Goal: Navigation & Orientation: Find specific page/section

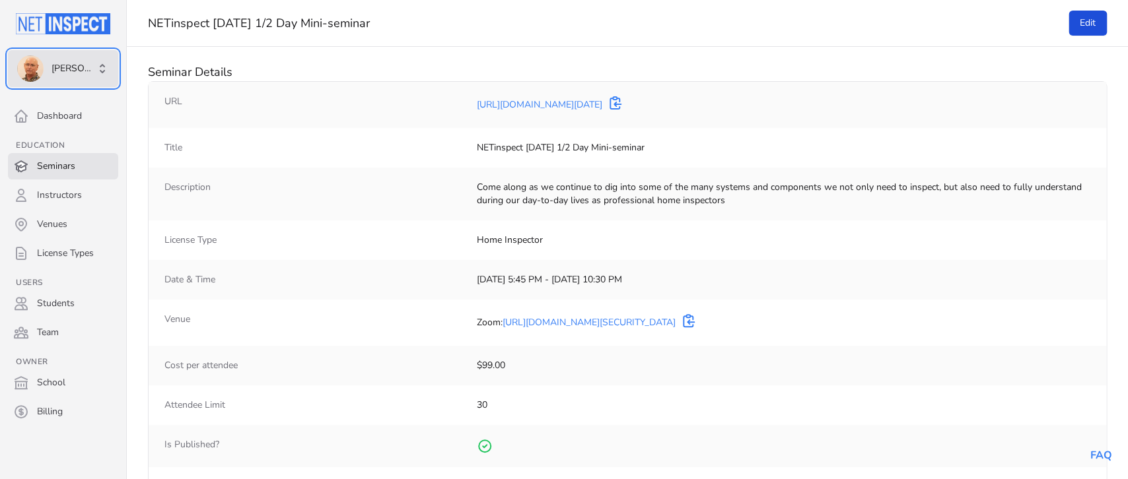
click at [73, 68] on span "[PERSON_NAME]" at bounding box center [74, 68] width 44 height 13
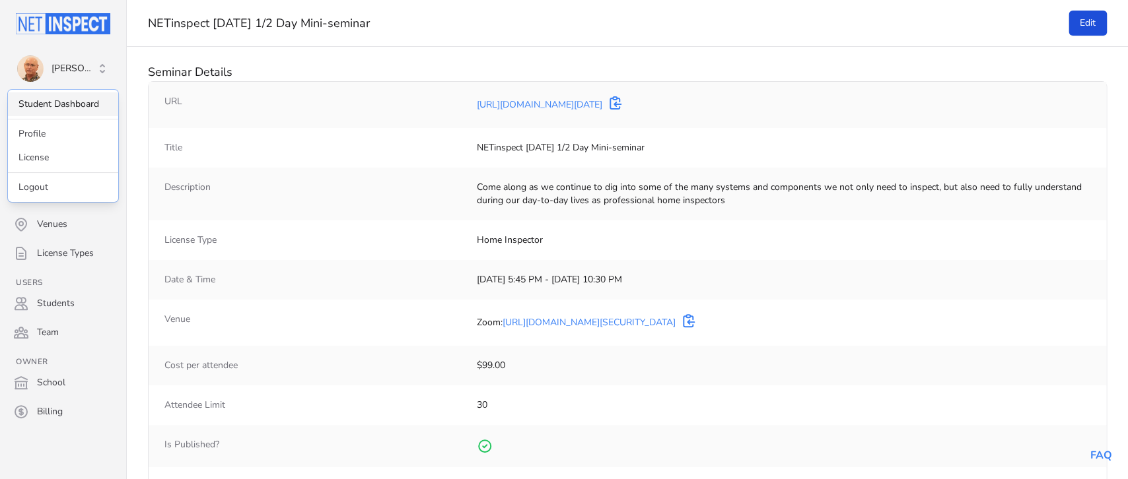
click at [63, 104] on link "Student Dashboard" at bounding box center [63, 104] width 110 height 24
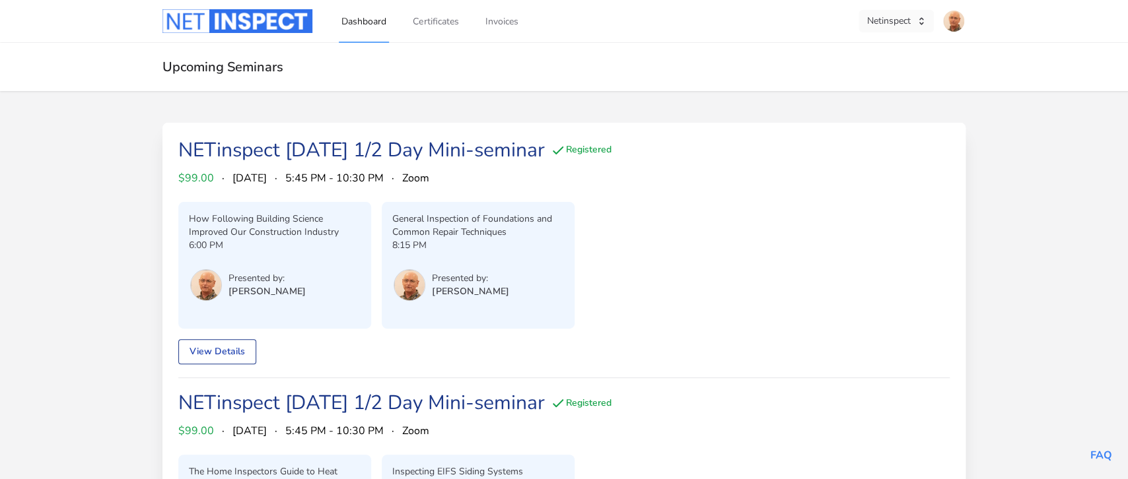
click at [895, 16] on button "Netinspect" at bounding box center [895, 21] width 75 height 22
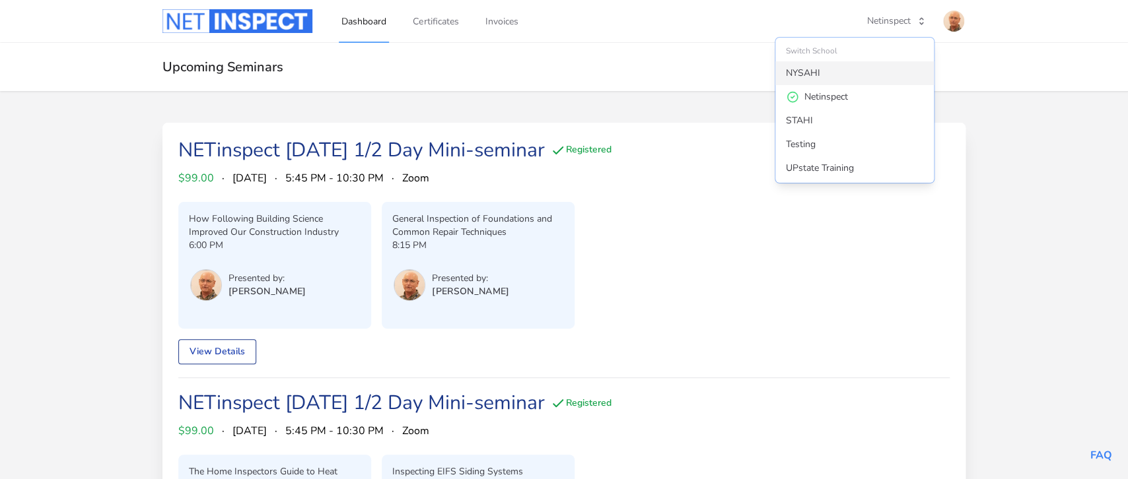
click at [804, 69] on div "NYSAHI" at bounding box center [803, 73] width 34 height 13
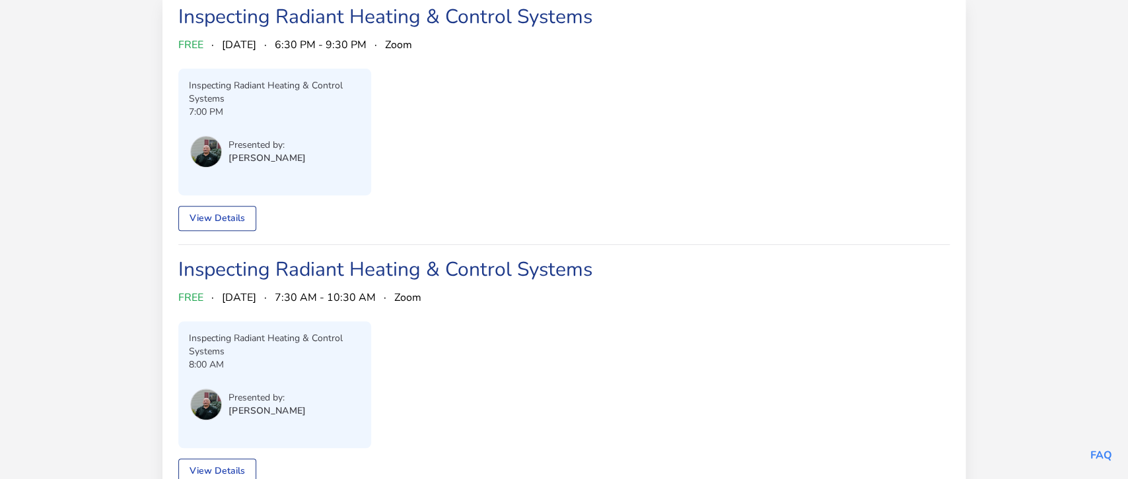
scroll to position [185, 0]
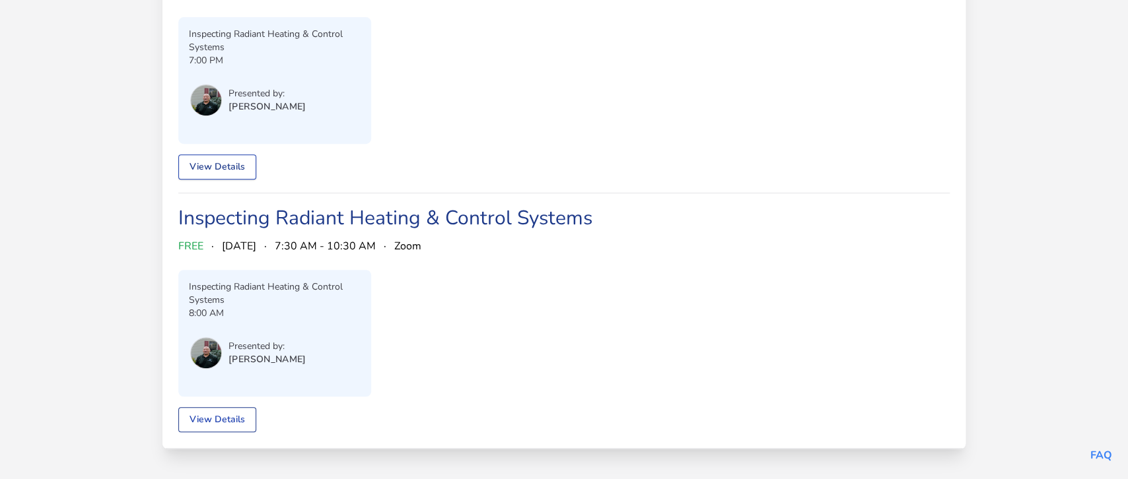
click at [228, 165] on link "View Details" at bounding box center [217, 167] width 78 height 25
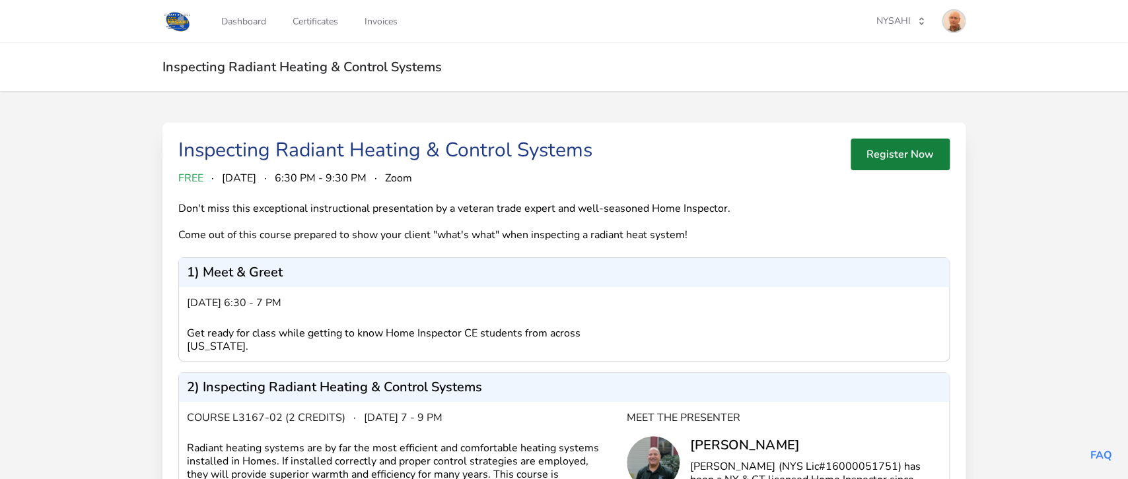
click at [953, 20] on img at bounding box center [953, 21] width 21 height 21
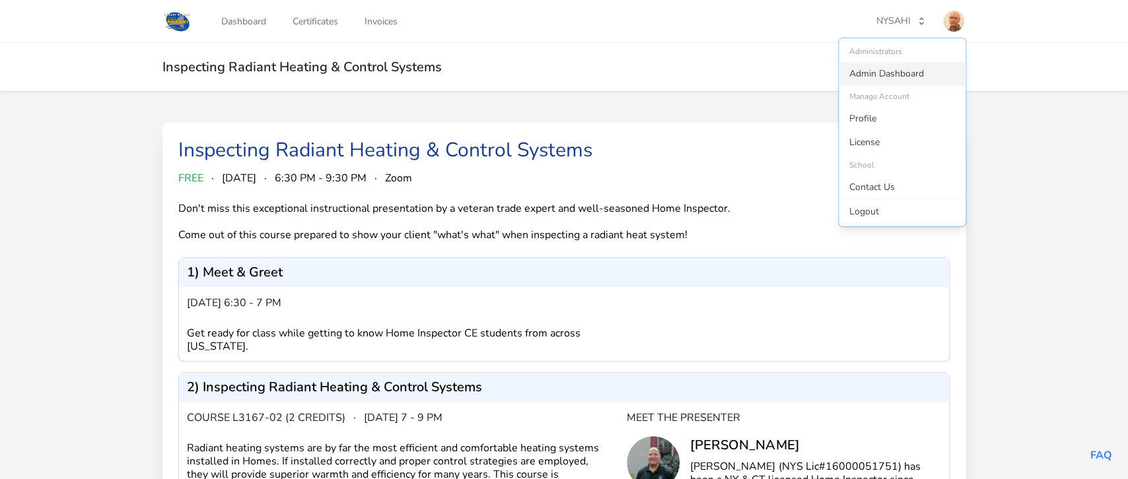
click at [904, 75] on link "Admin Dashboard" at bounding box center [902, 74] width 127 height 24
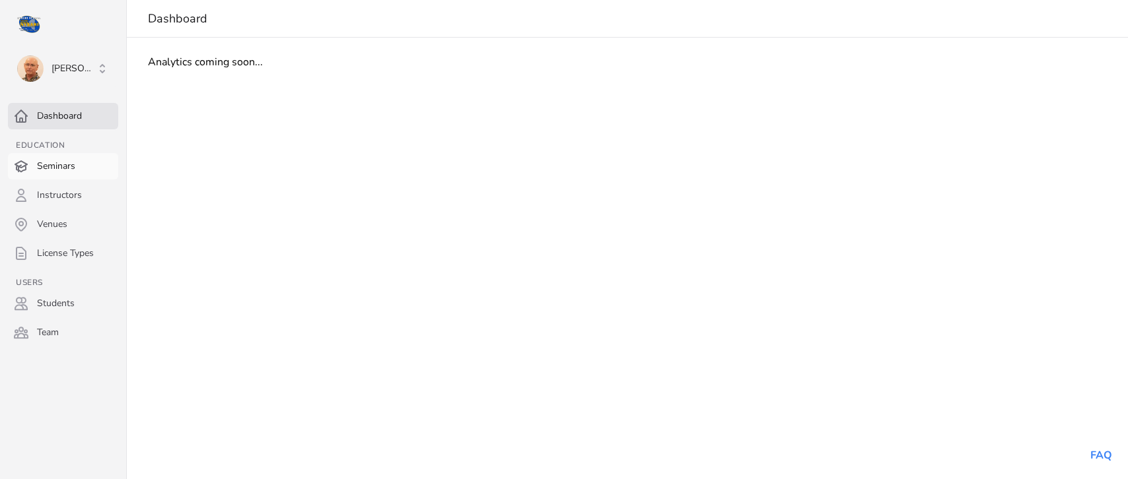
click at [66, 164] on link "Seminars" at bounding box center [63, 166] width 110 height 26
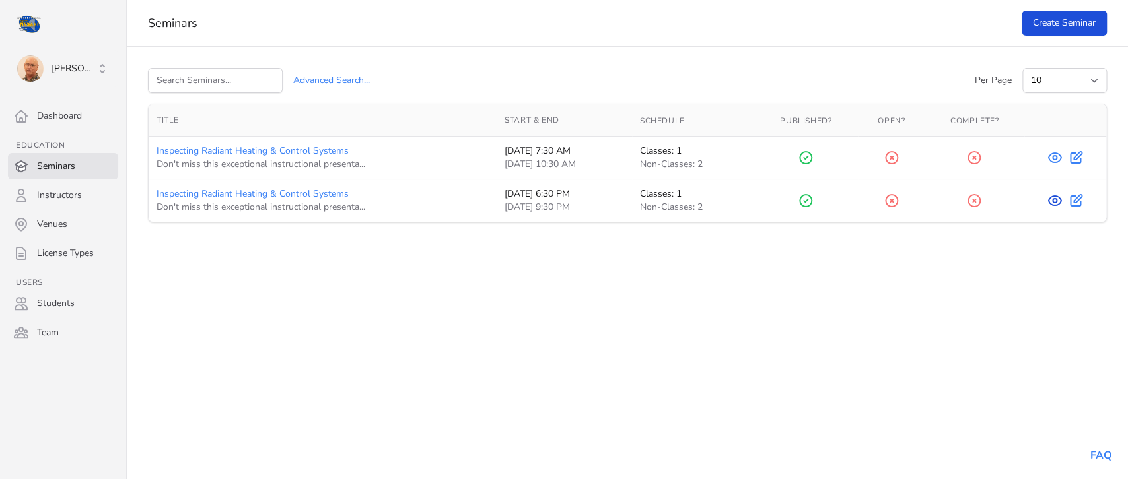
click at [1053, 200] on icon at bounding box center [1054, 201] width 4 height 4
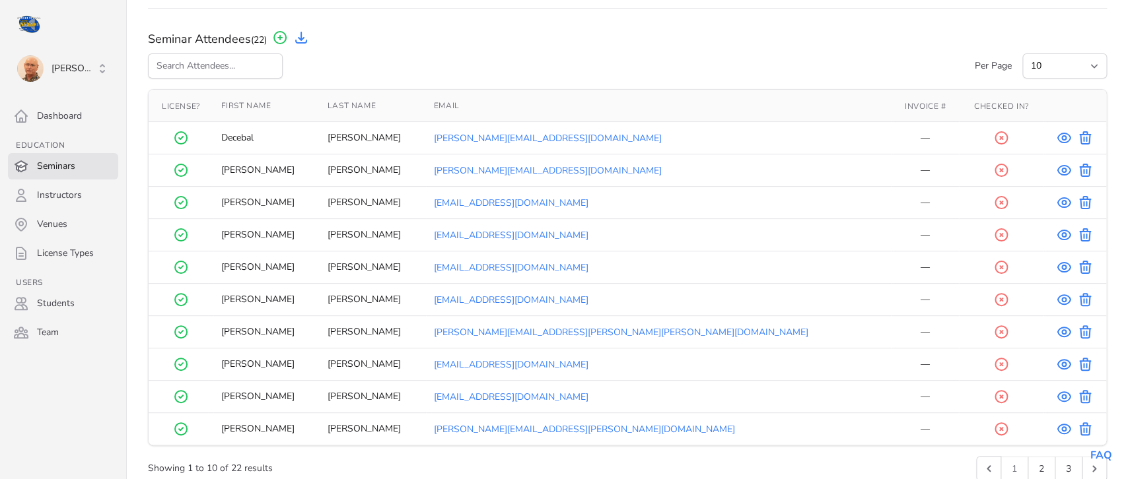
scroll to position [786, 0]
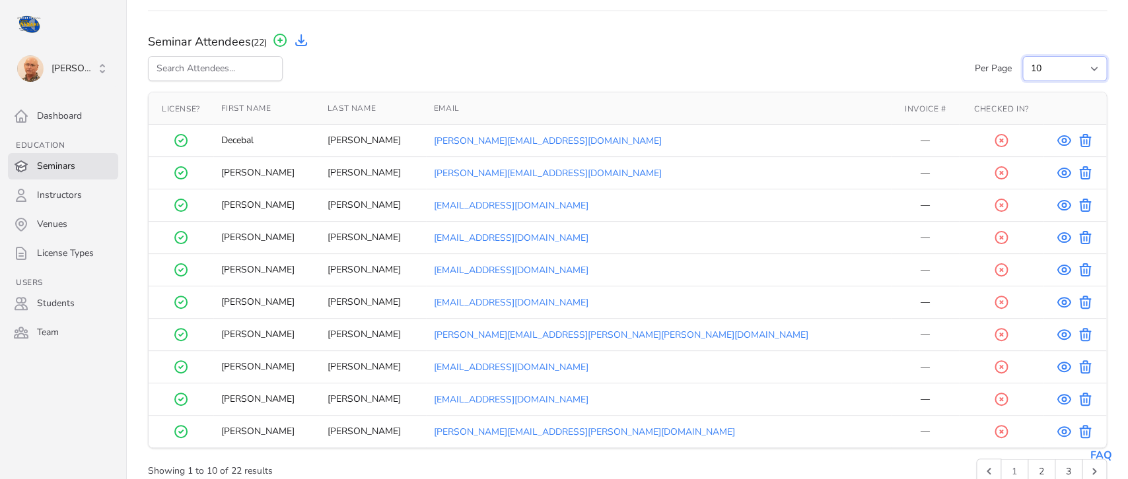
click at [1022, 56] on select "10 25 50" at bounding box center [1064, 68] width 85 height 25
select select "25"
click option "25" at bounding box center [0, 0] width 0 height 0
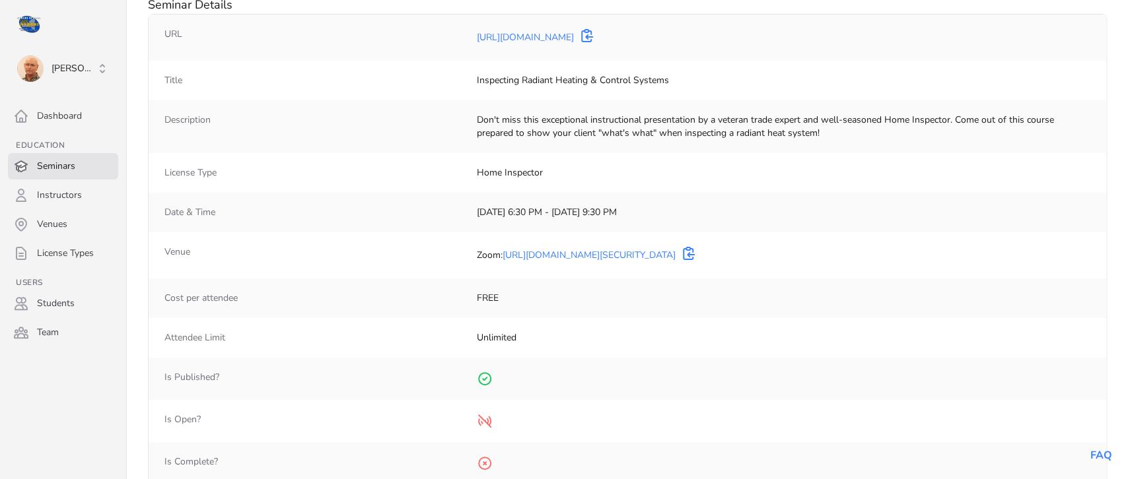
scroll to position [55, 0]
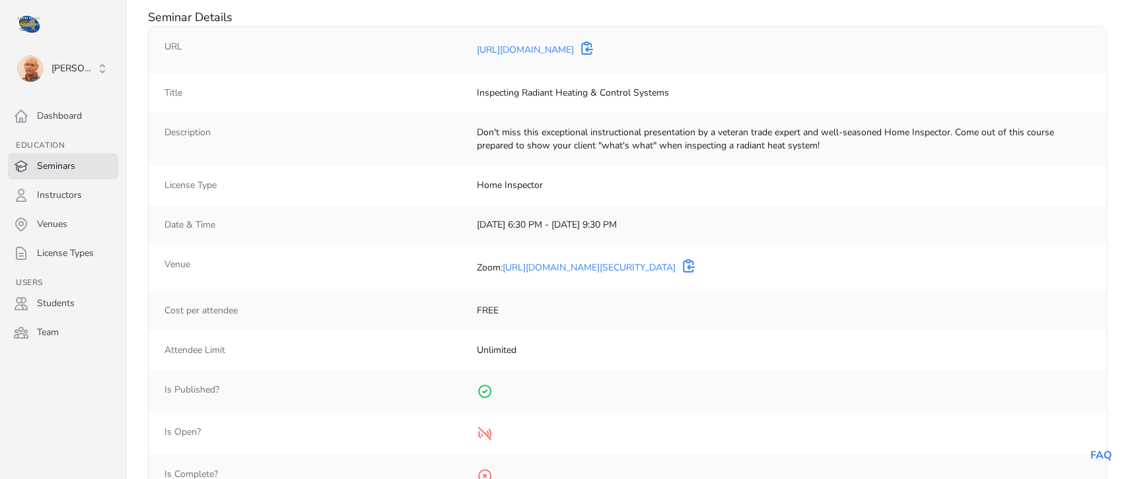
click at [53, 166] on link "Seminars" at bounding box center [63, 166] width 110 height 26
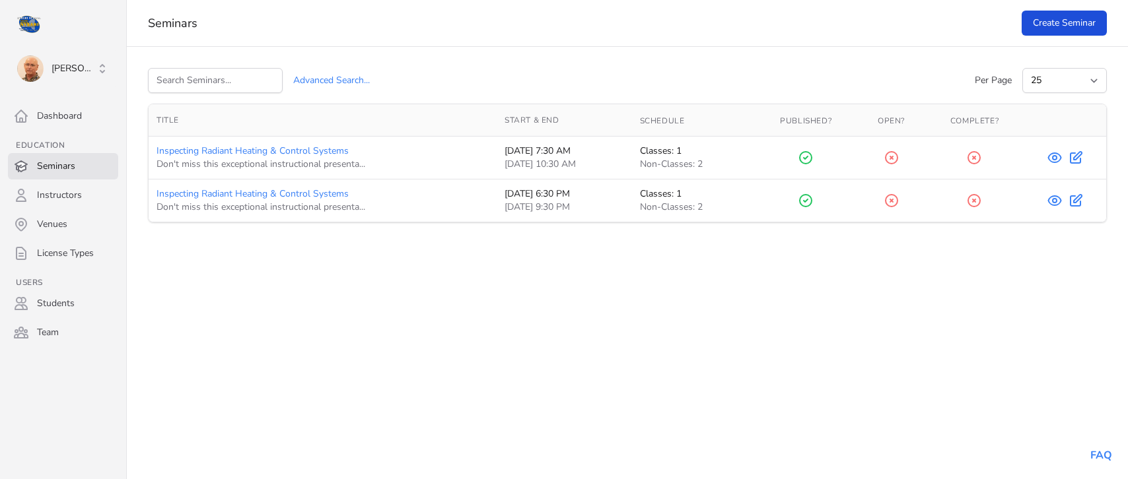
select select "25"
click at [1054, 203] on icon at bounding box center [1054, 201] width 4 height 4
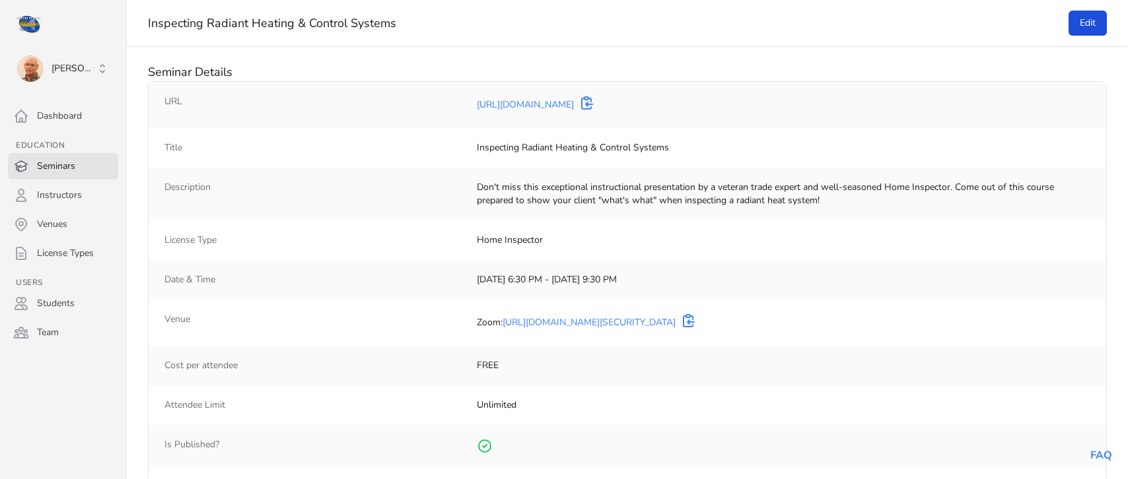
select select "25"
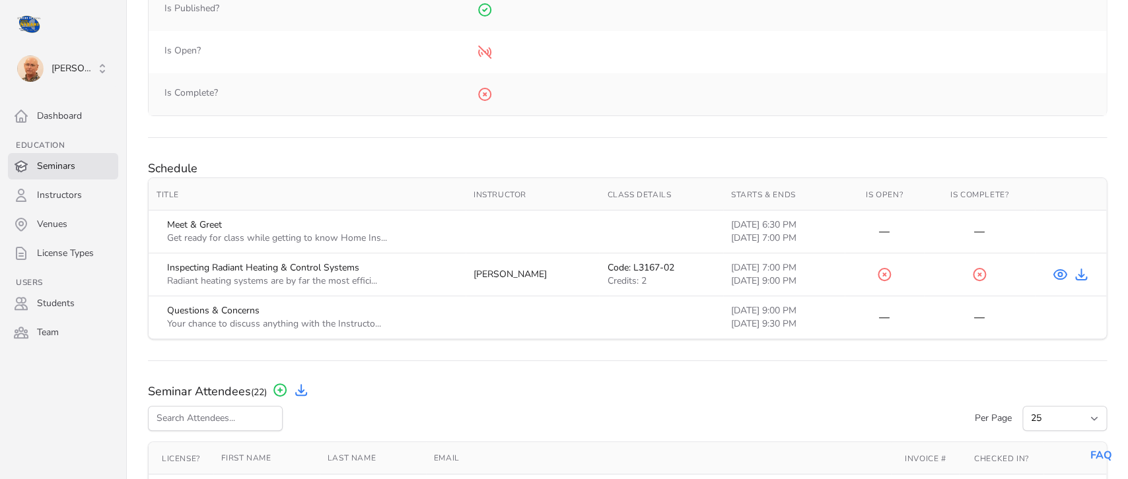
scroll to position [450, 0]
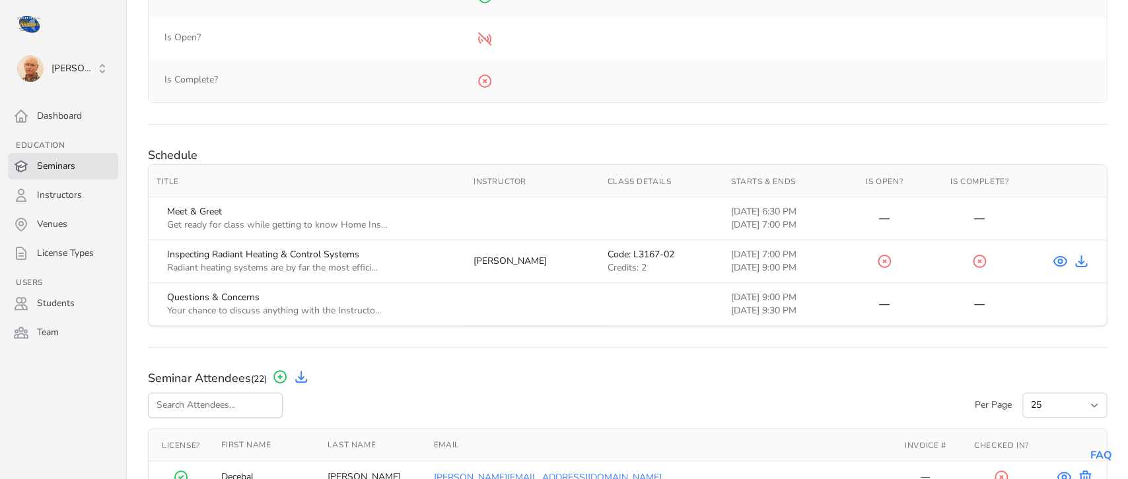
click at [52, 162] on link "Seminars" at bounding box center [63, 166] width 110 height 26
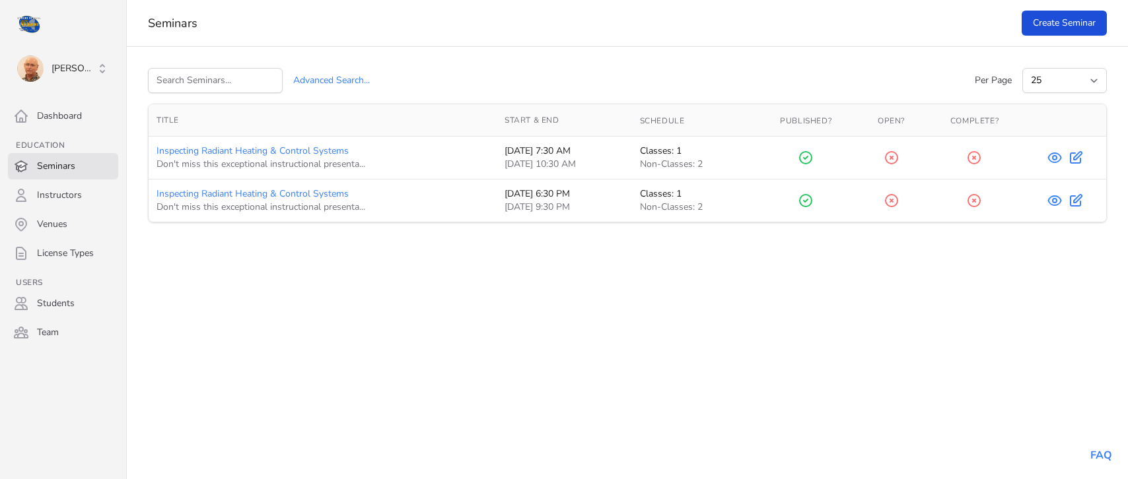
select select "25"
click at [1055, 159] on icon at bounding box center [1055, 158] width 16 height 16
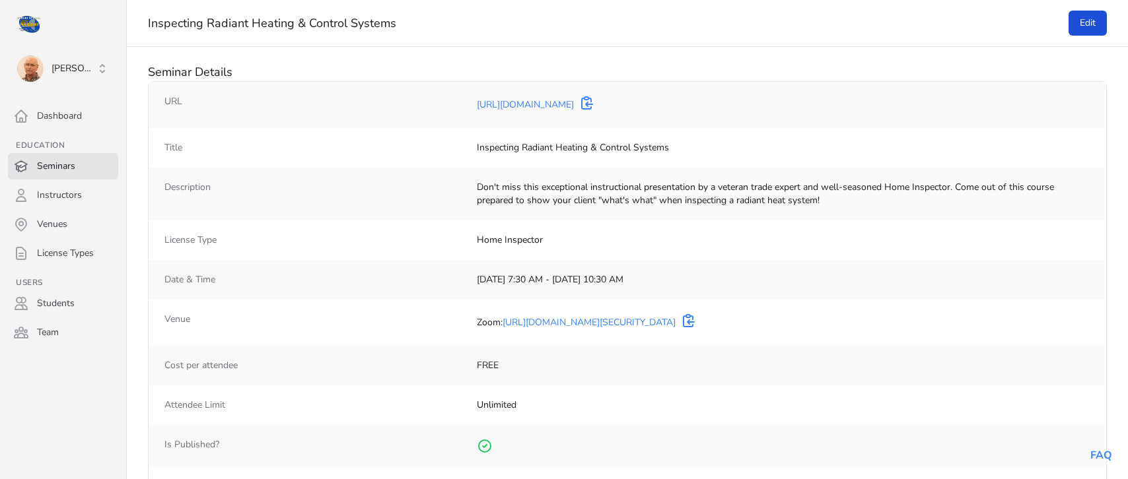
select select "25"
click at [59, 167] on link "Seminars" at bounding box center [63, 166] width 110 height 26
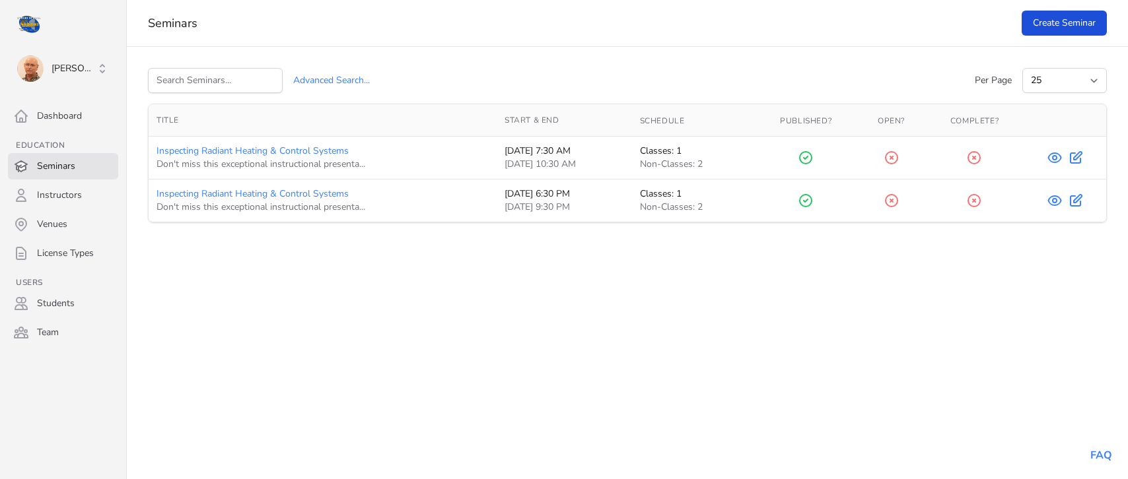
select select "25"
click at [55, 63] on span "[PERSON_NAME]" at bounding box center [74, 68] width 44 height 13
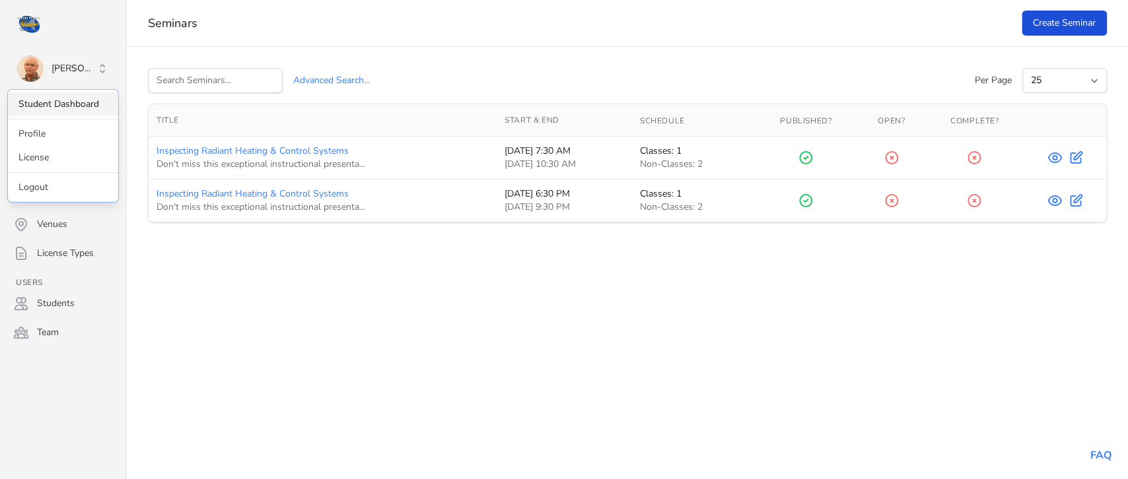
click at [58, 102] on link "Student Dashboard" at bounding box center [63, 104] width 110 height 24
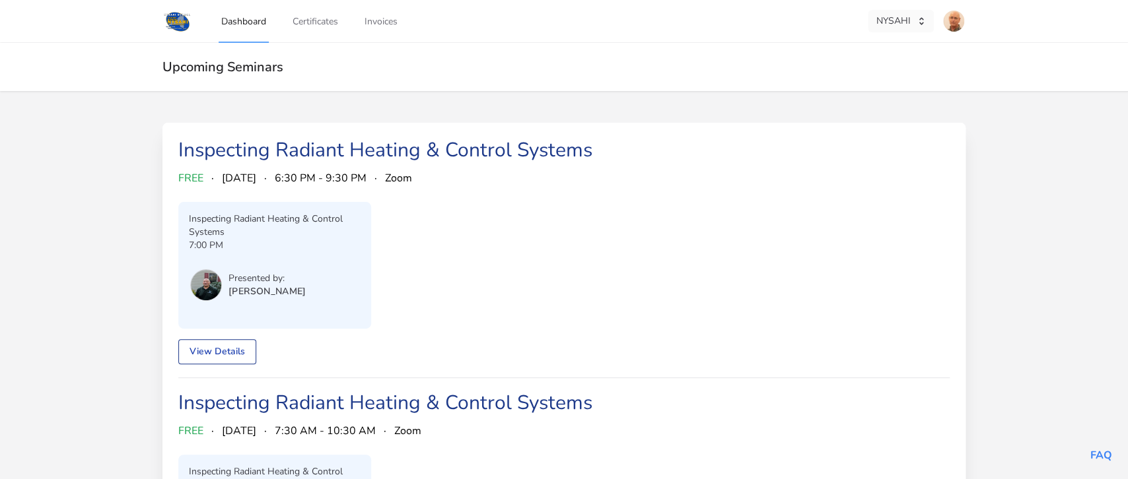
click at [890, 22] on button "NYSAHI" at bounding box center [901, 21] width 66 height 22
click at [822, 96] on div "Netinspect" at bounding box center [808, 96] width 44 height 13
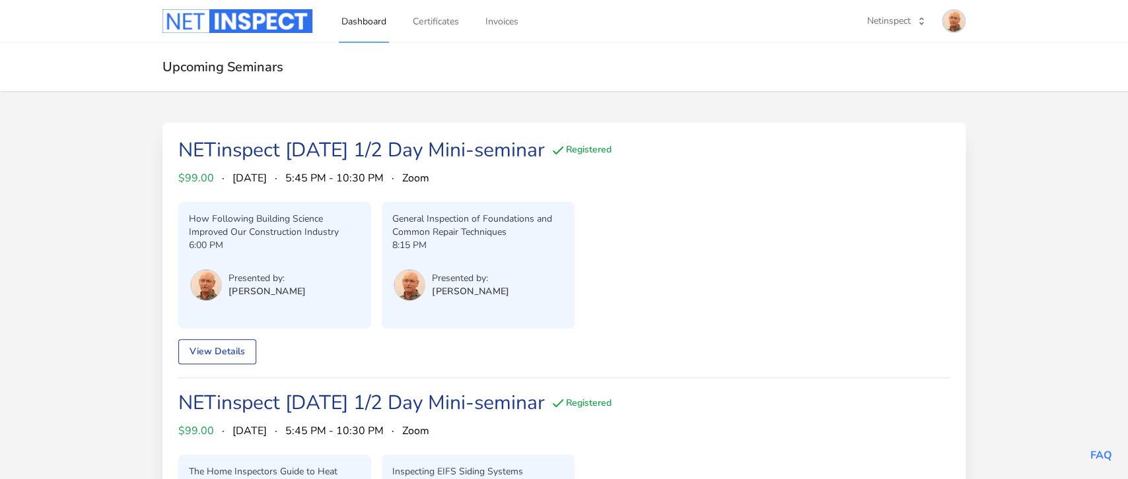
click at [951, 29] on img at bounding box center [953, 21] width 21 height 21
click at [918, 71] on link "Admin Dashboard" at bounding box center [902, 74] width 127 height 24
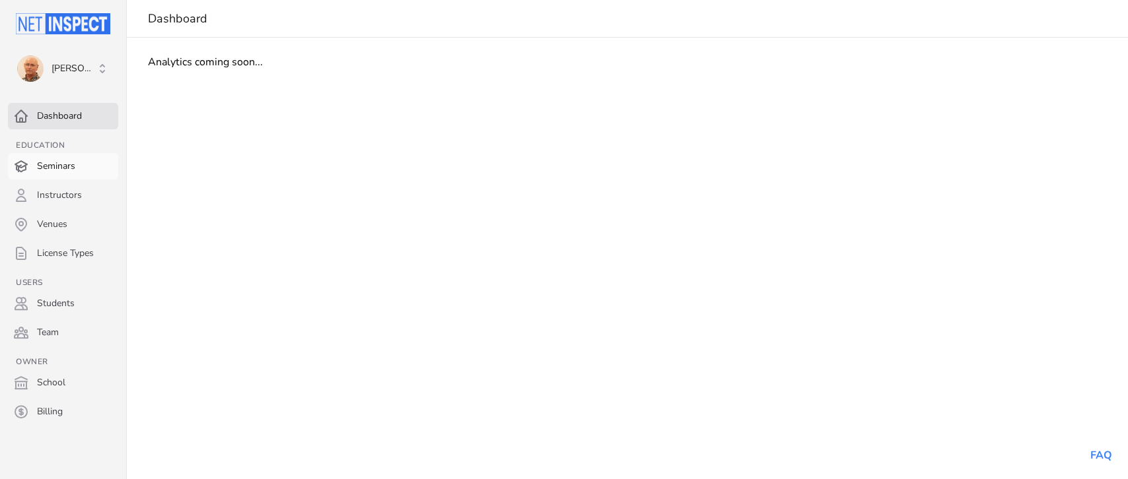
click at [69, 165] on link "Seminars" at bounding box center [63, 166] width 110 height 26
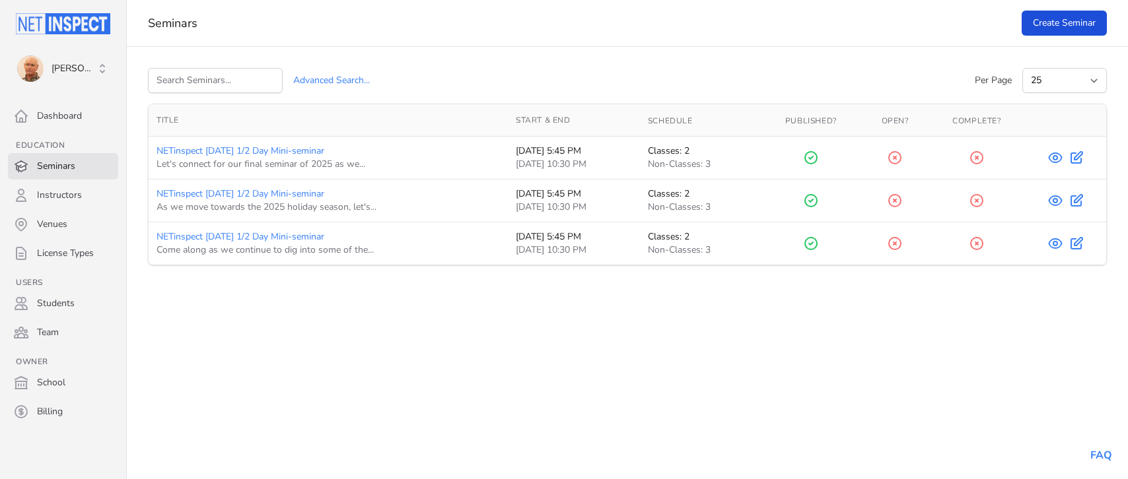
select select "25"
click at [1053, 250] on icon at bounding box center [1055, 244] width 16 height 16
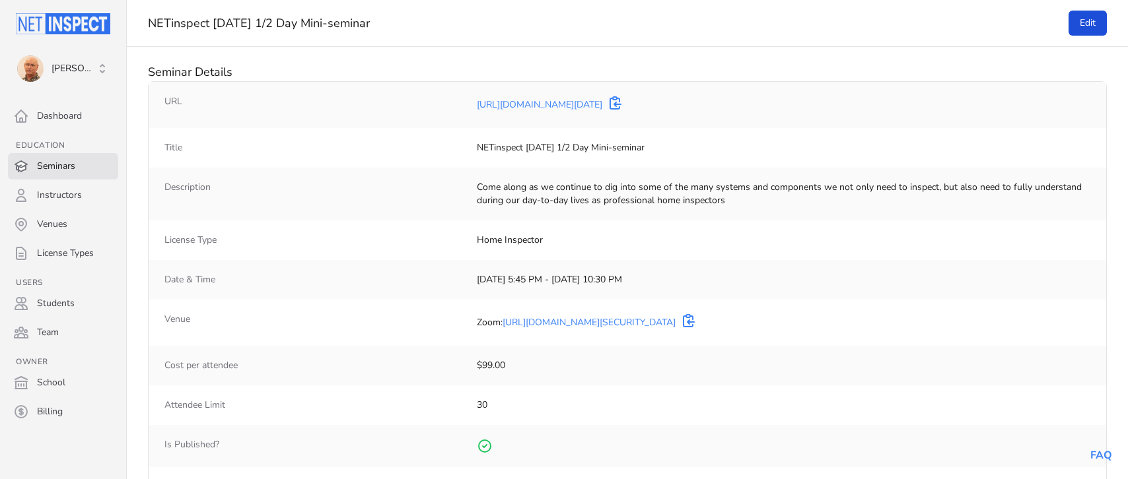
select select "25"
click at [46, 172] on link "Seminars" at bounding box center [63, 166] width 110 height 26
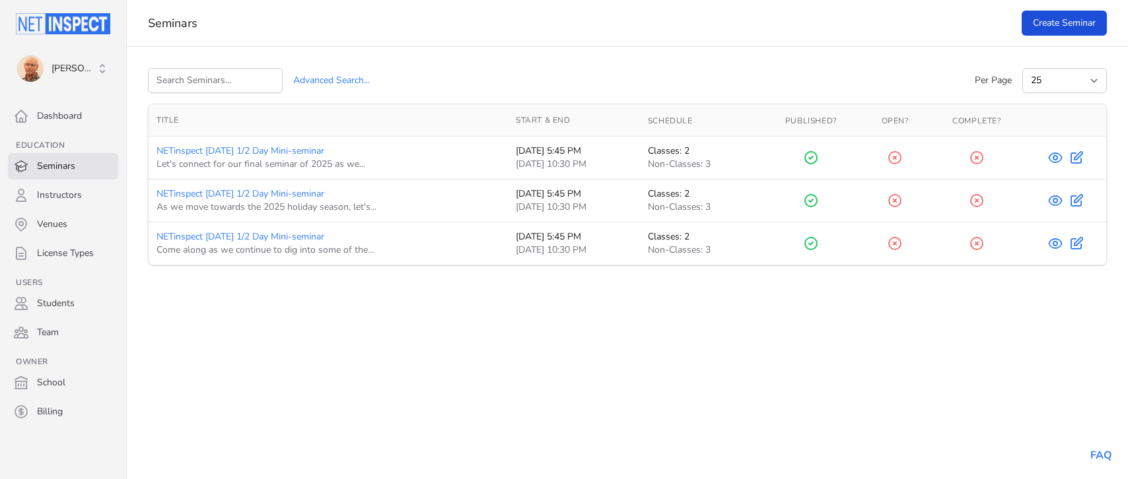
select select "25"
click at [227, 192] on link "NETinspect [DATE] 1/2 Day Mini-seminar" at bounding box center [240, 194] width 168 height 13
select select "25"
